Goal: Use online tool/utility: Use online tool/utility

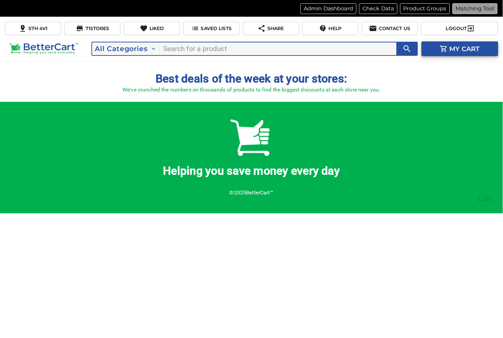
click at [475, 5] on p "Matching Tool" at bounding box center [475, 9] width 38 height 8
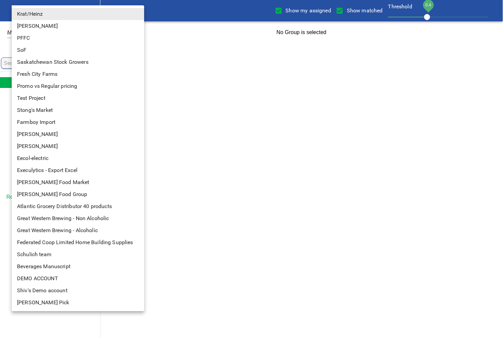
click at [44, 7] on body "tspan{white-space:pre} Show my assigned Show matched Threshold 0.4 Krat/Heinz 1…" at bounding box center [251, 21] width 503 height 43
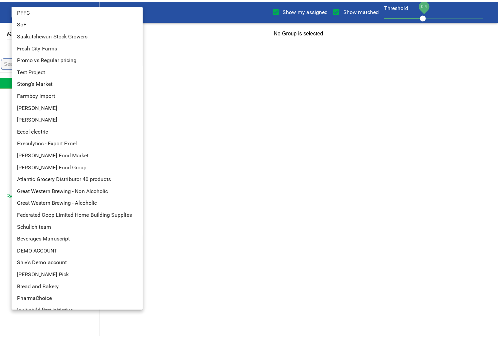
scroll to position [48, 0]
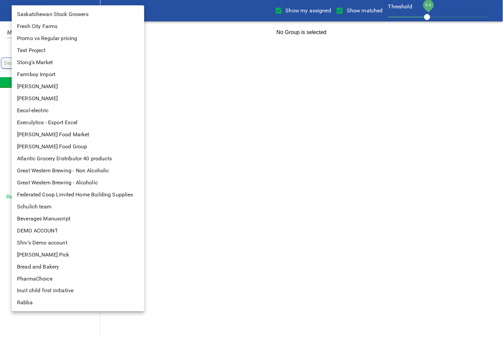
click at [27, 303] on li "Rabba" at bounding box center [81, 303] width 138 height 12
type input "142"
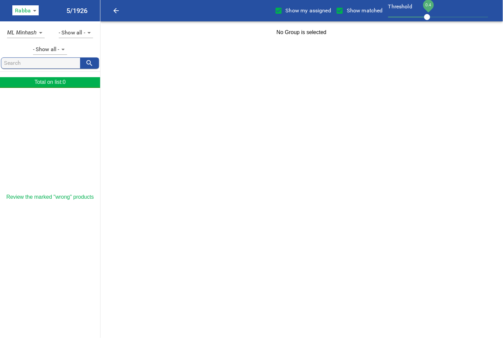
click at [302, 11] on span "Show my assigned" at bounding box center [308, 11] width 45 height 8
click at [286, 11] on input "Show my assigned" at bounding box center [279, 11] width 14 height 14
checkbox input "false"
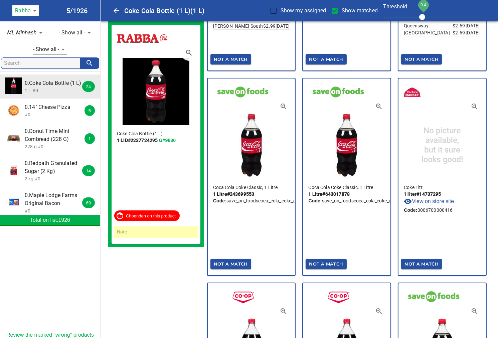
scroll to position [148, 0]
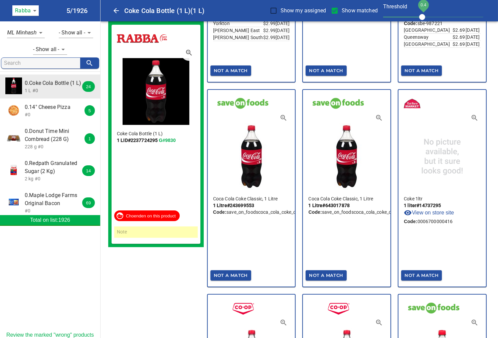
click at [351, 11] on span "Show matched" at bounding box center [359, 11] width 36 height 8
click at [341, 11] on input "Show matched" at bounding box center [334, 11] width 14 height 14
checkbox input "false"
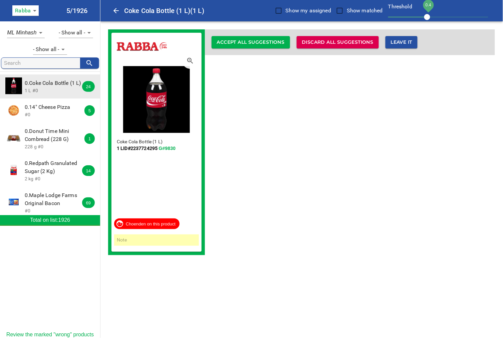
click at [281, 42] on span "Accept all suggestions" at bounding box center [251, 42] width 68 height 8
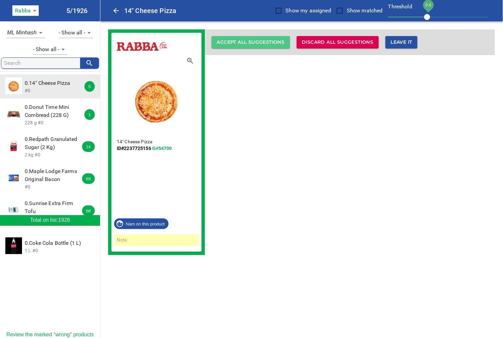
click at [265, 41] on span "Accept all suggestions" at bounding box center [251, 42] width 68 height 8
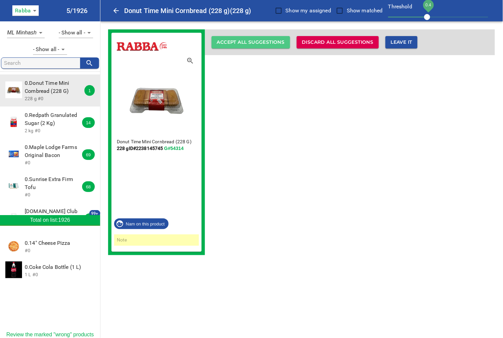
click at [267, 42] on span "Accept all suggestions" at bounding box center [251, 42] width 68 height 8
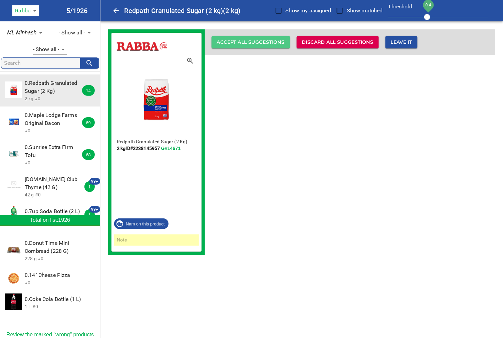
click at [267, 42] on span "Accept all suggestions" at bounding box center [251, 42] width 68 height 8
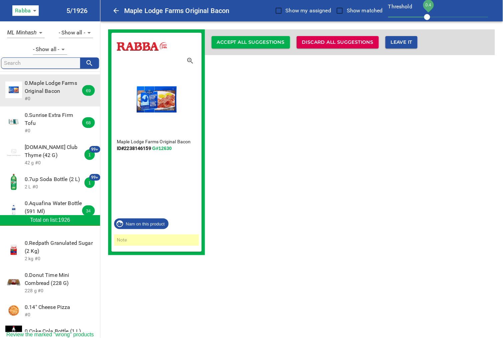
click at [267, 42] on span "Accept all suggestions" at bounding box center [251, 42] width 68 height 8
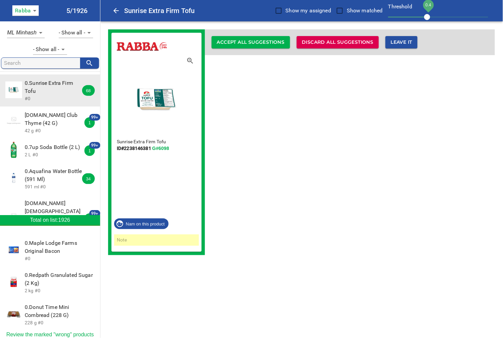
click at [267, 42] on span "Accept all suggestions" at bounding box center [251, 42] width 68 height 8
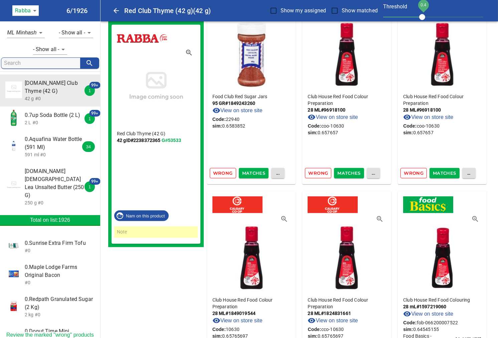
scroll to position [667, 0]
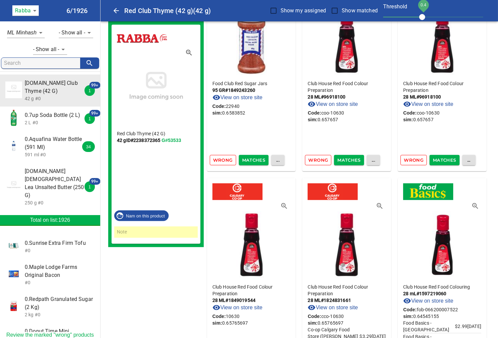
click at [48, 119] on span "0.7up Soda Bottle (2 L)" at bounding box center [54, 115] width 59 height 8
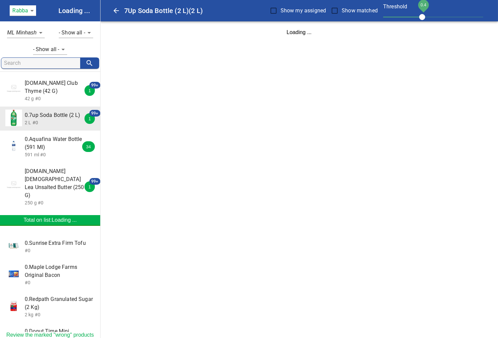
scroll to position [0, 0]
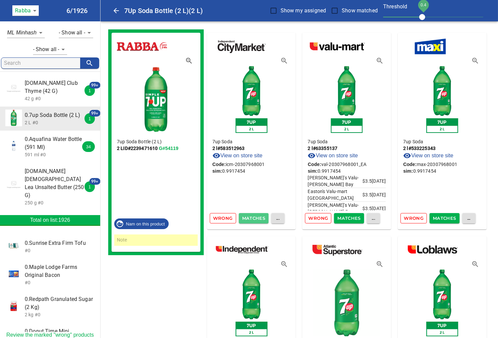
click at [257, 215] on span "Matches" at bounding box center [253, 218] width 23 height 8
click at [255, 218] on span "Matches" at bounding box center [253, 218] width 23 height 8
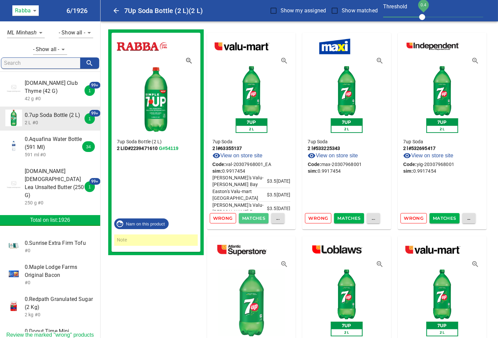
click at [252, 218] on span "Matches" at bounding box center [253, 218] width 23 height 8
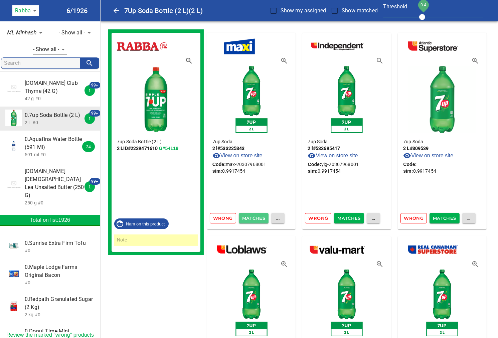
click at [259, 218] on span "Matches" at bounding box center [253, 218] width 23 height 8
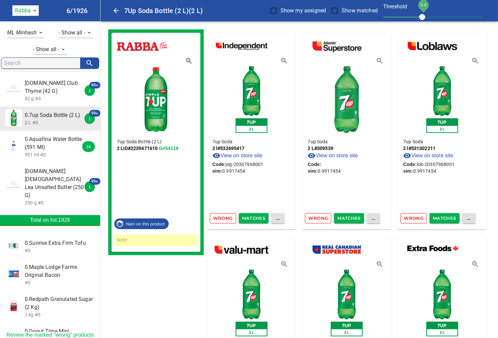
click at [259, 218] on span "Matches" at bounding box center [253, 218] width 23 height 8
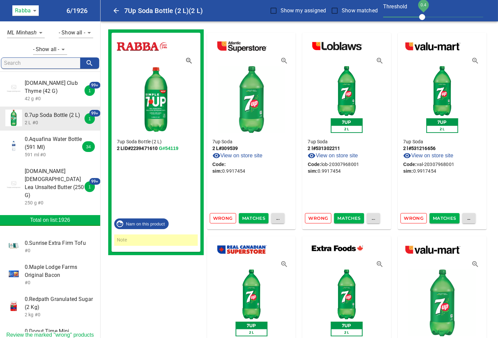
click at [257, 216] on span "Matches" at bounding box center [253, 218] width 23 height 8
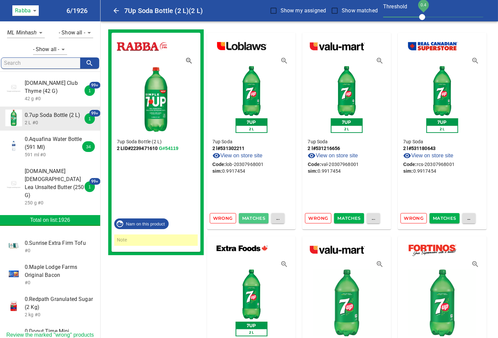
click at [258, 220] on span "Matches" at bounding box center [253, 218] width 23 height 8
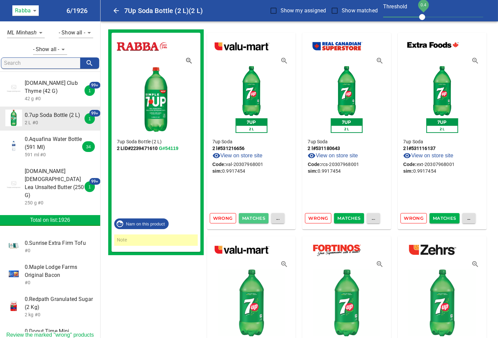
click at [259, 220] on span "Matches" at bounding box center [253, 218] width 23 height 8
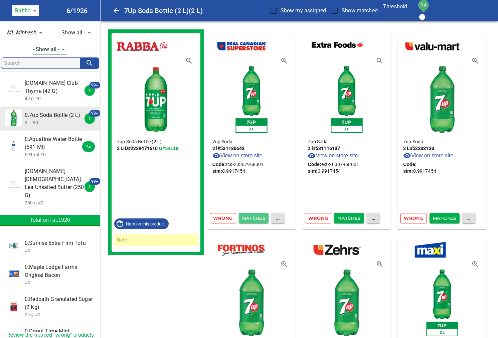
click at [251, 216] on span "Matches" at bounding box center [253, 218] width 23 height 8
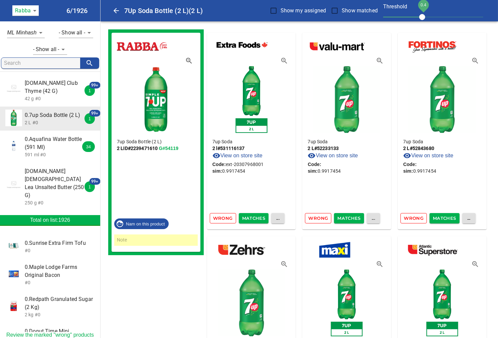
click at [251, 217] on span "Matches" at bounding box center [253, 218] width 23 height 8
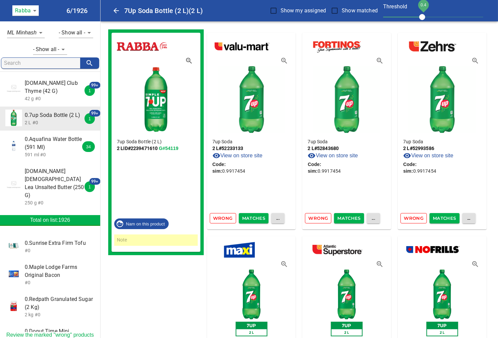
click at [254, 219] on span "Matches" at bounding box center [253, 218] width 23 height 8
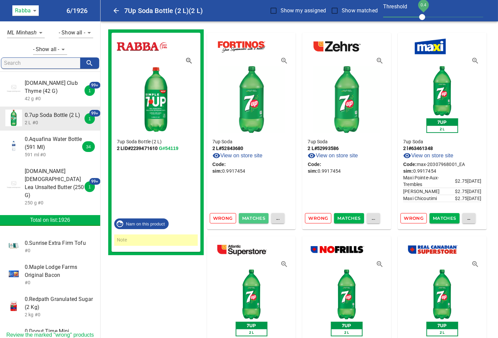
click at [255, 216] on span "Matches" at bounding box center [253, 218] width 23 height 8
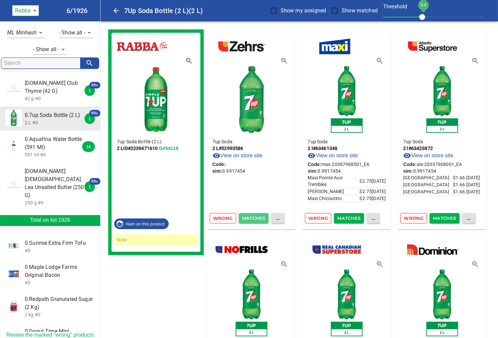
click at [255, 216] on span "Matches" at bounding box center [253, 218] width 23 height 8
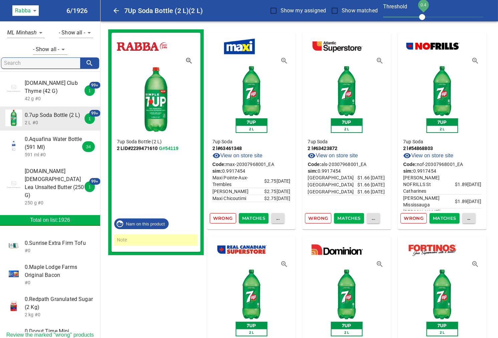
click at [255, 216] on span "Matches" at bounding box center [253, 218] width 23 height 8
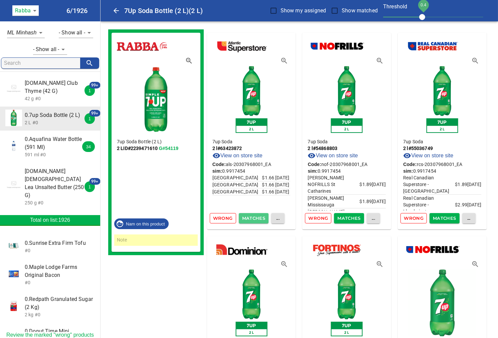
click at [255, 216] on span "Matches" at bounding box center [253, 218] width 23 height 8
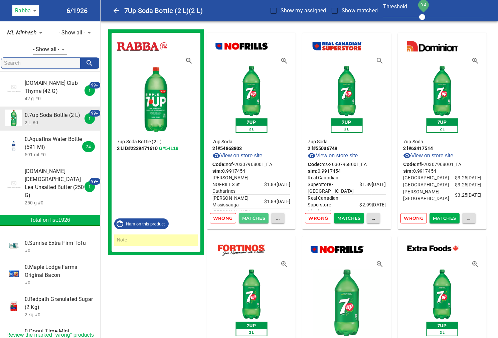
click at [255, 216] on span "Matches" at bounding box center [253, 218] width 23 height 8
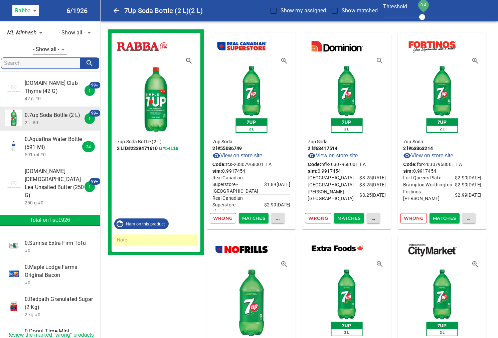
click at [255, 216] on span "Matches" at bounding box center [253, 218] width 23 height 8
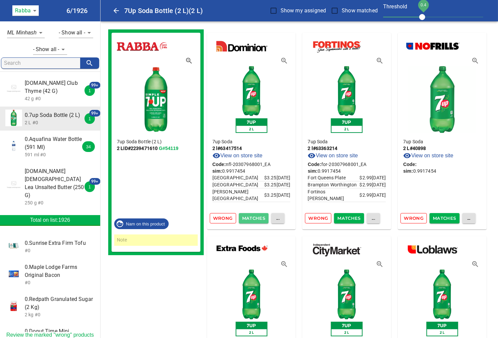
click at [255, 216] on span "Matches" at bounding box center [253, 218] width 23 height 8
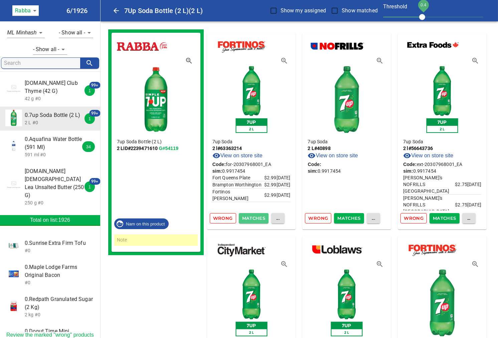
click at [255, 216] on span "Matches" at bounding box center [253, 218] width 23 height 8
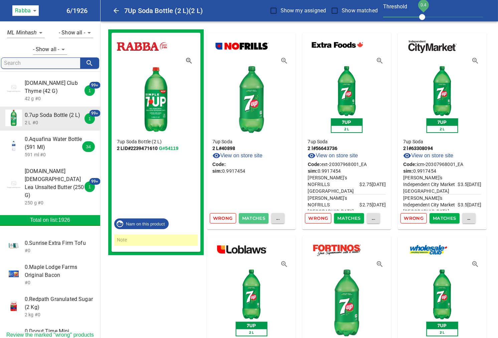
click at [255, 216] on span "Matches" at bounding box center [253, 218] width 23 height 8
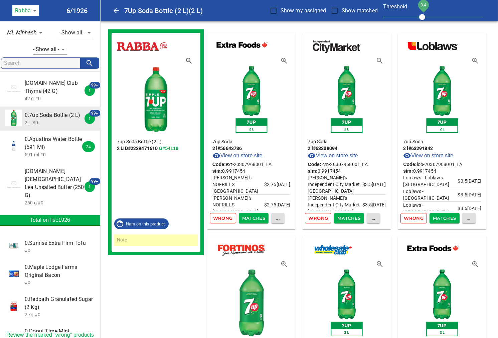
click at [255, 216] on span "Matches" at bounding box center [253, 218] width 23 height 8
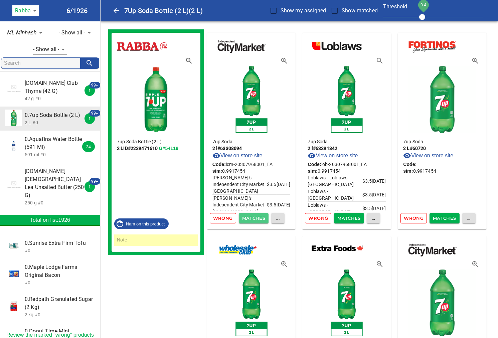
click at [255, 216] on span "Matches" at bounding box center [253, 218] width 23 height 8
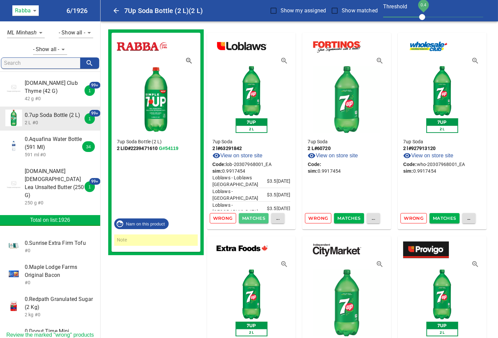
click at [255, 216] on span "Matches" at bounding box center [253, 218] width 23 height 8
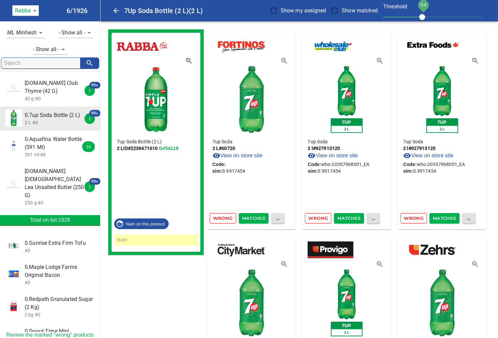
click at [255, 216] on span "Matches" at bounding box center [253, 218] width 23 height 8
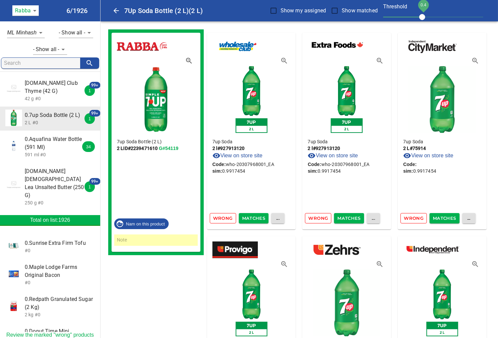
click at [255, 216] on span "Matches" at bounding box center [253, 218] width 23 height 8
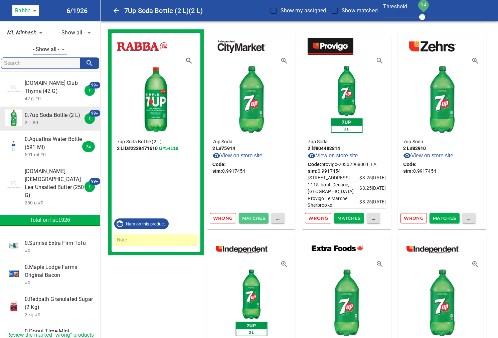
click at [255, 216] on span "Matches" at bounding box center [253, 218] width 23 height 8
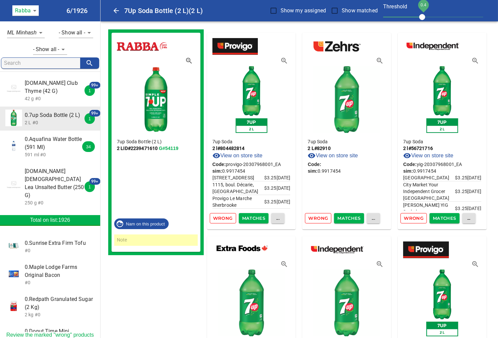
click at [255, 216] on span "Matches" at bounding box center [253, 218] width 23 height 8
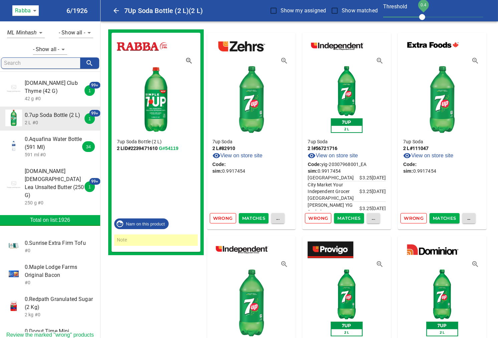
click at [255, 216] on span "Matches" at bounding box center [253, 218] width 23 height 8
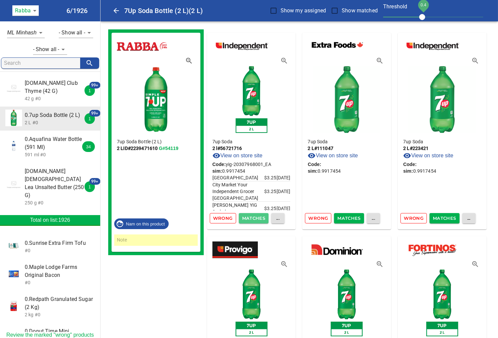
click at [255, 216] on span "Matches" at bounding box center [253, 218] width 23 height 8
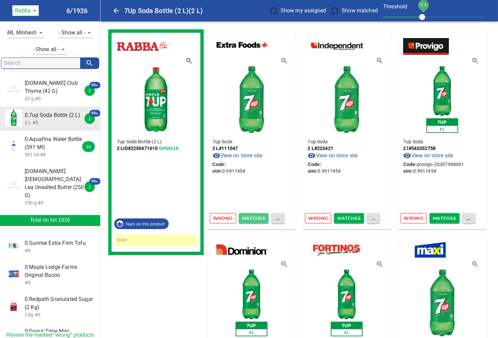
click at [255, 216] on span "Matches" at bounding box center [253, 218] width 23 height 8
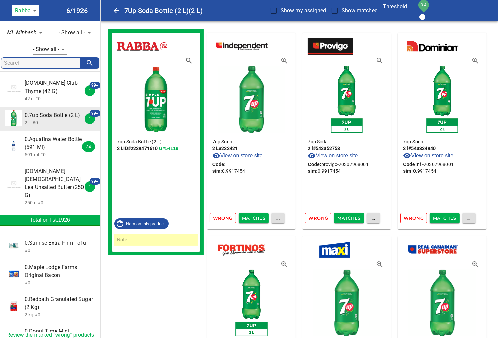
click at [255, 216] on span "Matches" at bounding box center [253, 218] width 23 height 8
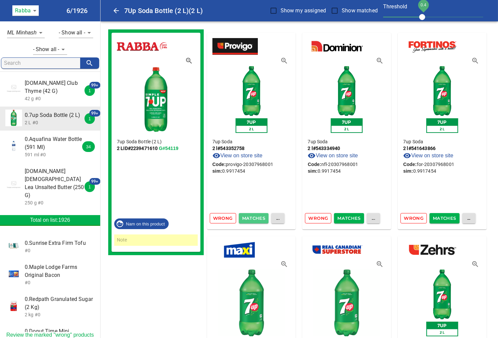
click at [255, 216] on span "Matches" at bounding box center [253, 218] width 23 height 8
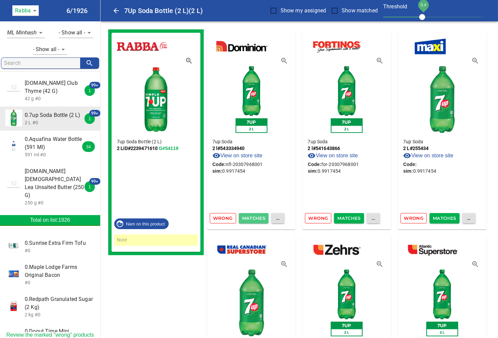
click at [255, 216] on span "Matches" at bounding box center [253, 218] width 23 height 8
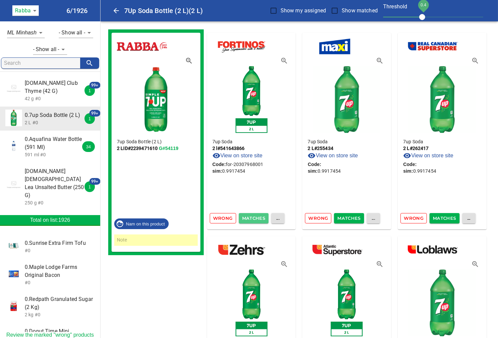
click at [255, 216] on span "Matches" at bounding box center [253, 218] width 23 height 8
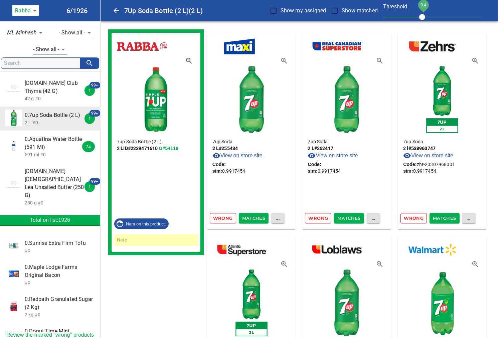
click at [255, 216] on span "Matches" at bounding box center [253, 218] width 23 height 8
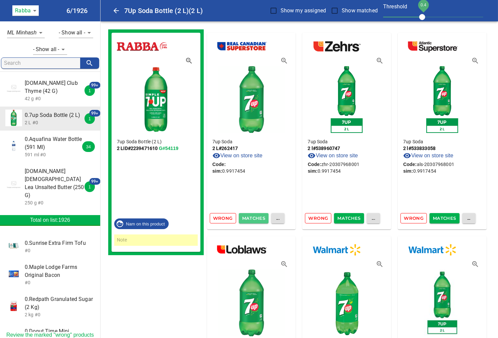
click at [255, 216] on span "Matches" at bounding box center [253, 218] width 23 height 8
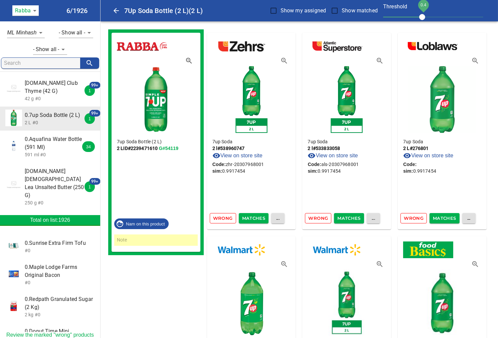
click at [255, 216] on span "Matches" at bounding box center [253, 218] width 23 height 8
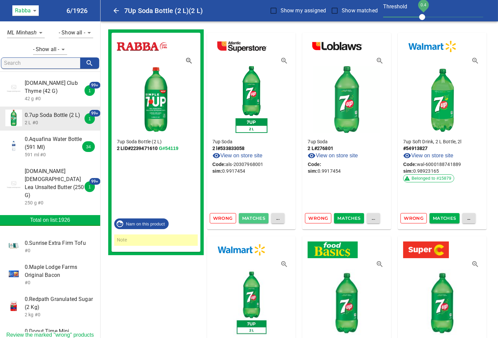
click at [255, 216] on span "Matches" at bounding box center [253, 218] width 23 height 8
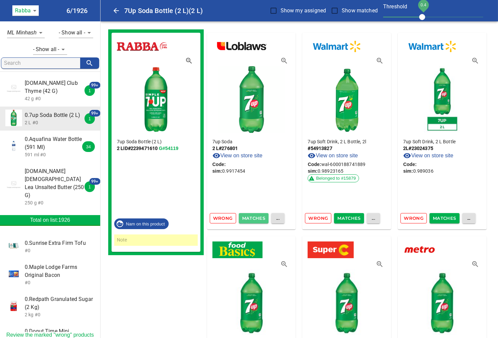
click at [255, 216] on span "Matches" at bounding box center [253, 218] width 23 height 8
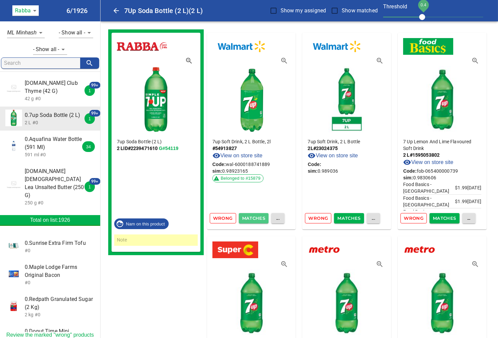
click at [255, 216] on span "Matches" at bounding box center [253, 218] width 23 height 8
